Goal: Obtain resource: Download file/media

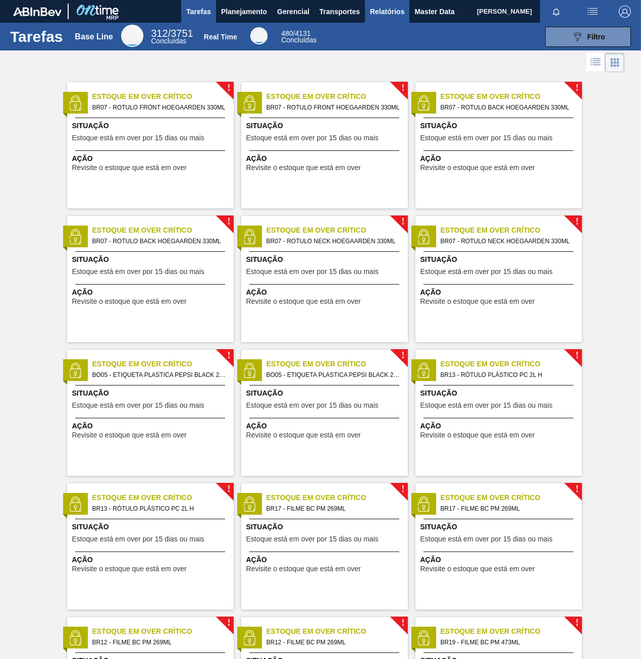
click at [388, 12] on span "Relatórios" at bounding box center [387, 12] width 34 height 12
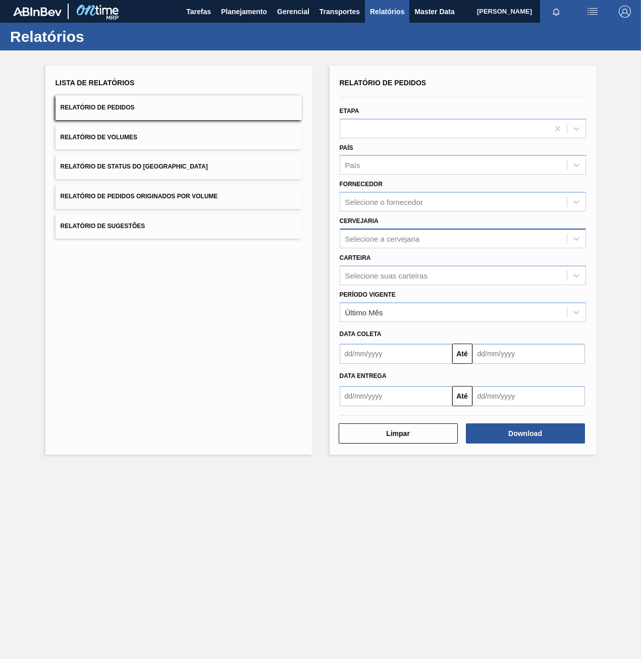
click at [380, 241] on div "Selecione a cervejaria" at bounding box center [382, 238] width 75 height 9
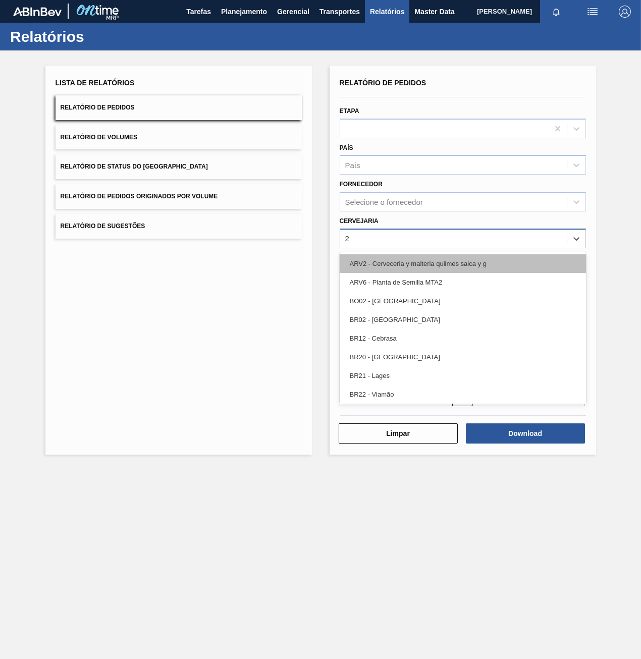
type input "23"
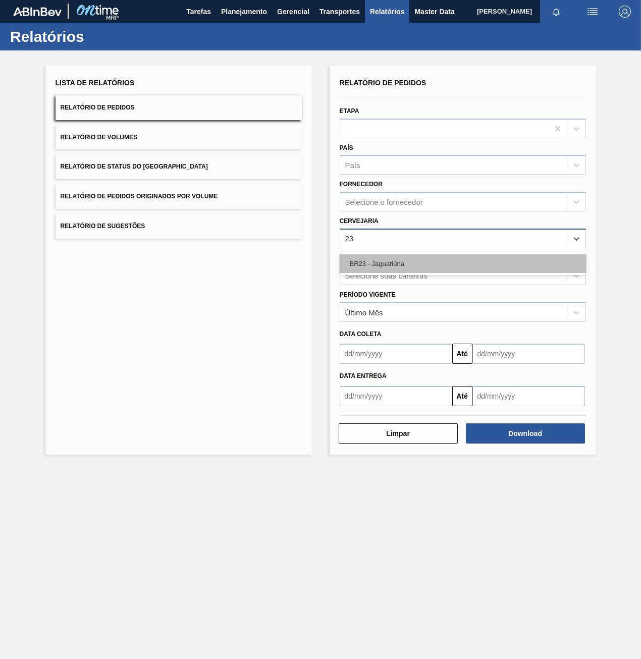
click at [395, 263] on div "BR23 - Jaguariúna" at bounding box center [463, 263] width 246 height 19
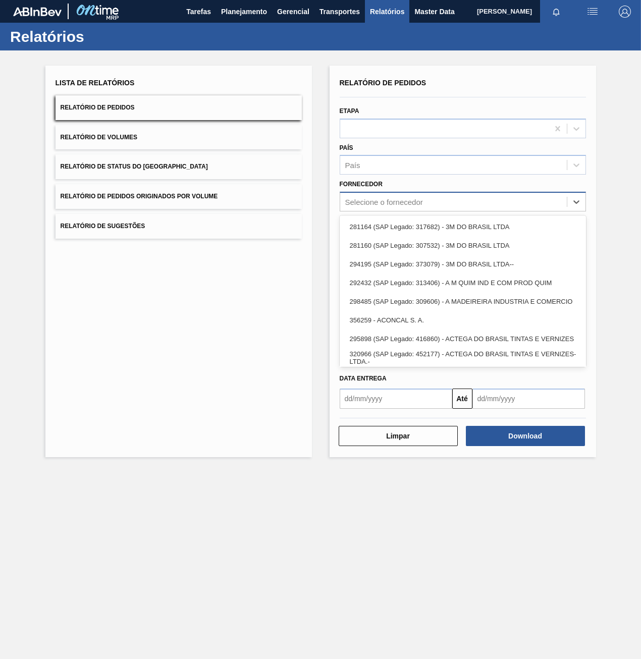
click at [390, 206] on div "Selecione o fornecedor" at bounding box center [453, 202] width 227 height 15
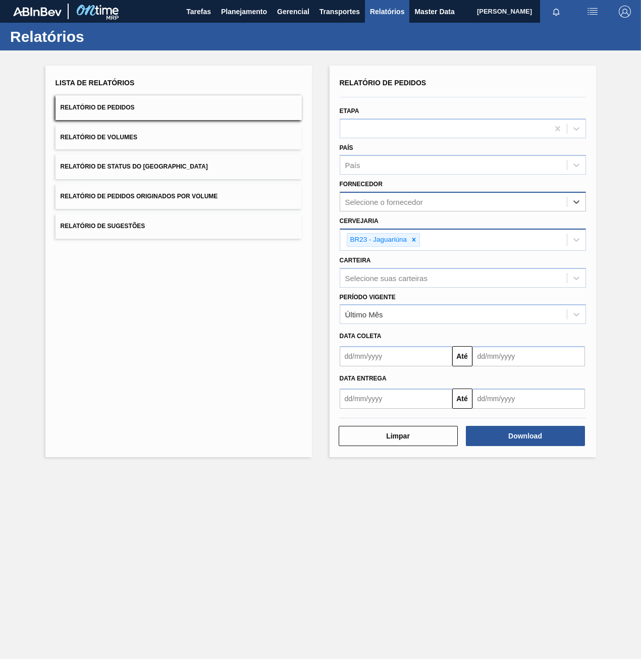
paste input "289877"
type input "289877"
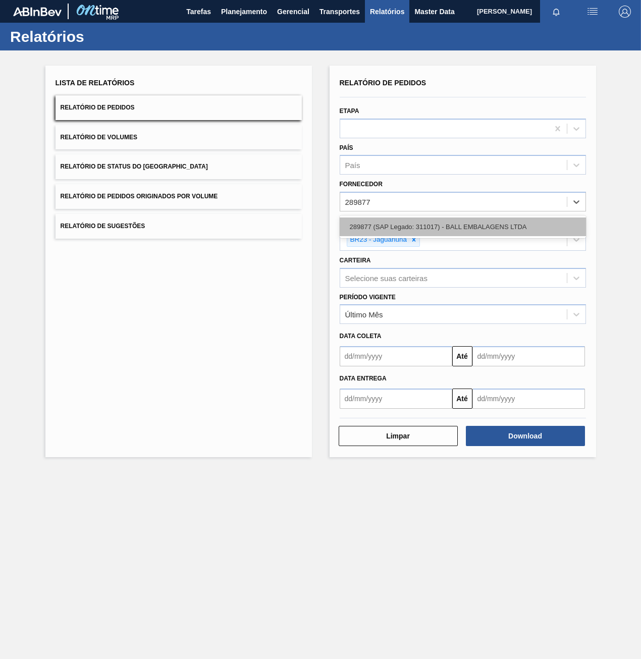
click at [410, 228] on div "289877 (SAP Legado: 311017) - BALL EMBALAGENS LTDA" at bounding box center [463, 227] width 246 height 19
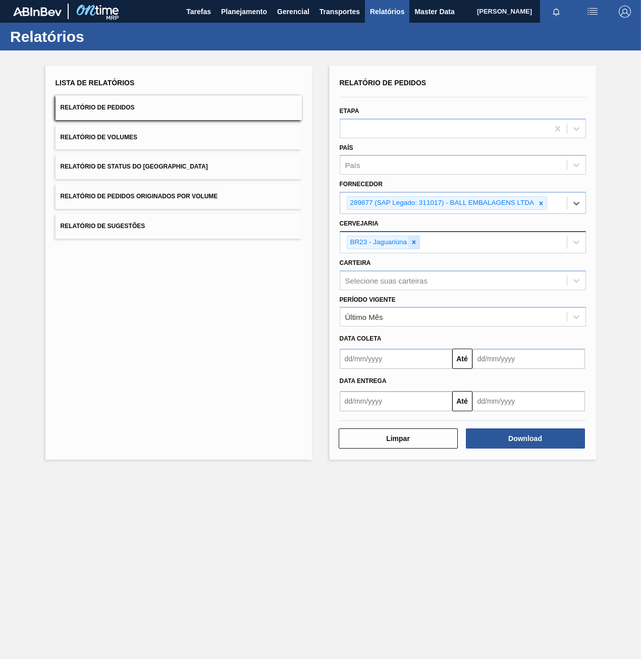
click at [415, 244] on icon at bounding box center [414, 243] width 4 height 4
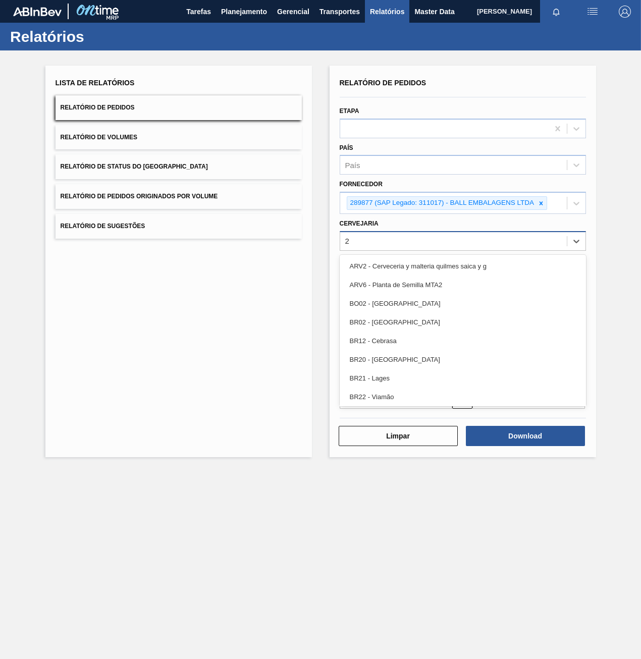
type input "23"
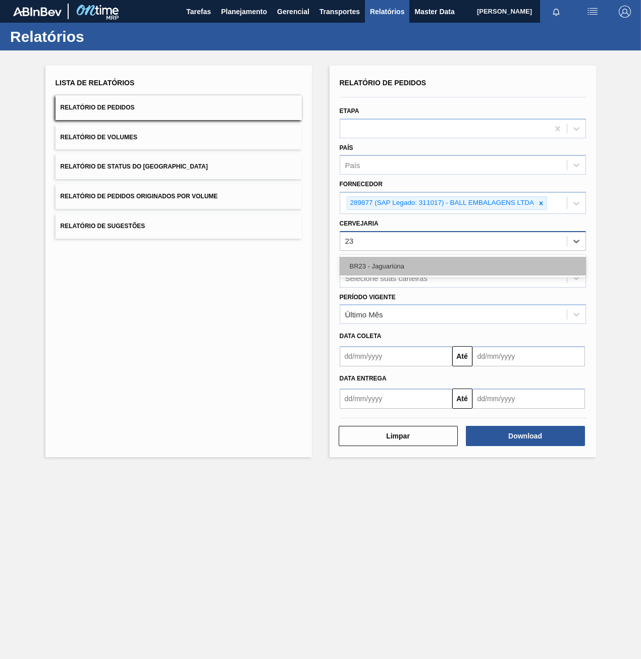
click at [373, 267] on div "BR23 - Jaguariúna" at bounding box center [463, 266] width 246 height 19
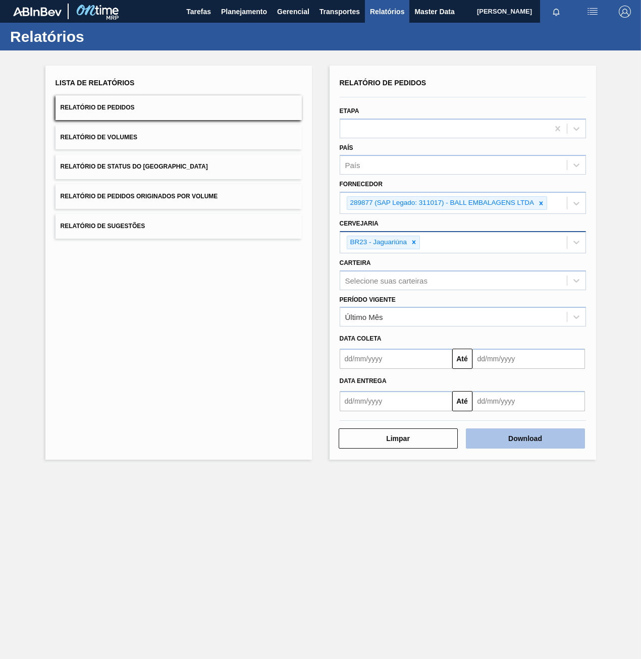
click at [521, 442] on button "Download" at bounding box center [525, 439] width 119 height 20
